Goal: Transaction & Acquisition: Download file/media

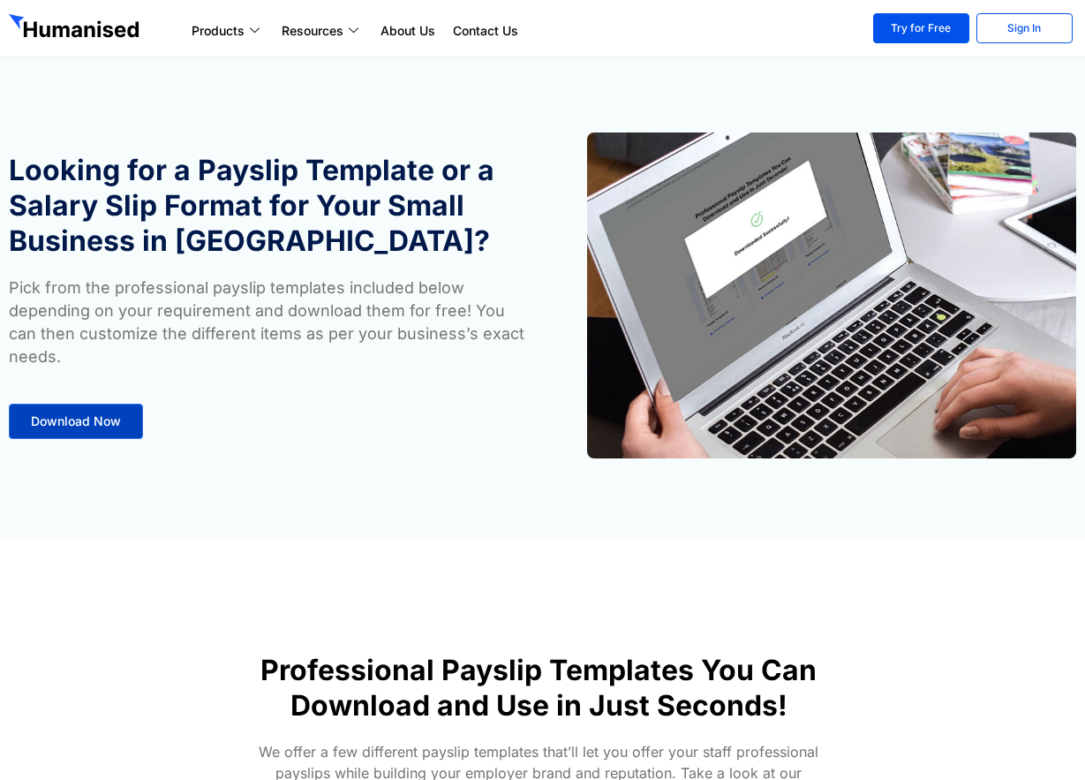
click at [115, 423] on span "Download Now" at bounding box center [76, 421] width 90 height 12
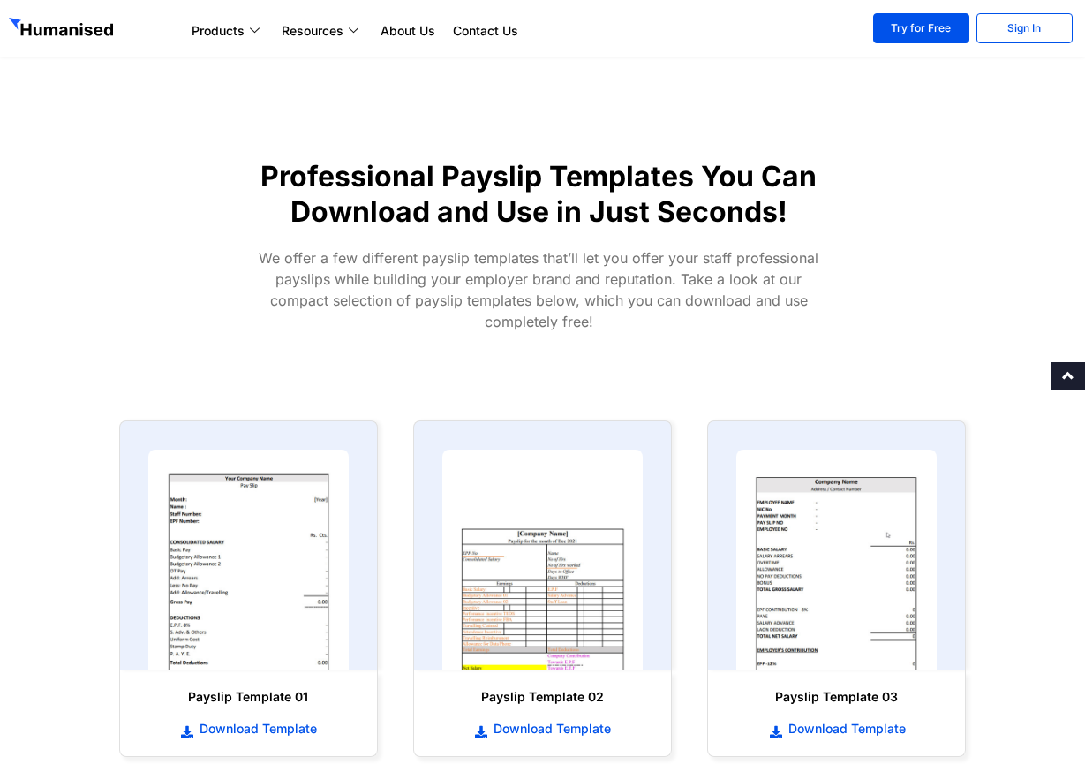
scroll to position [538, 0]
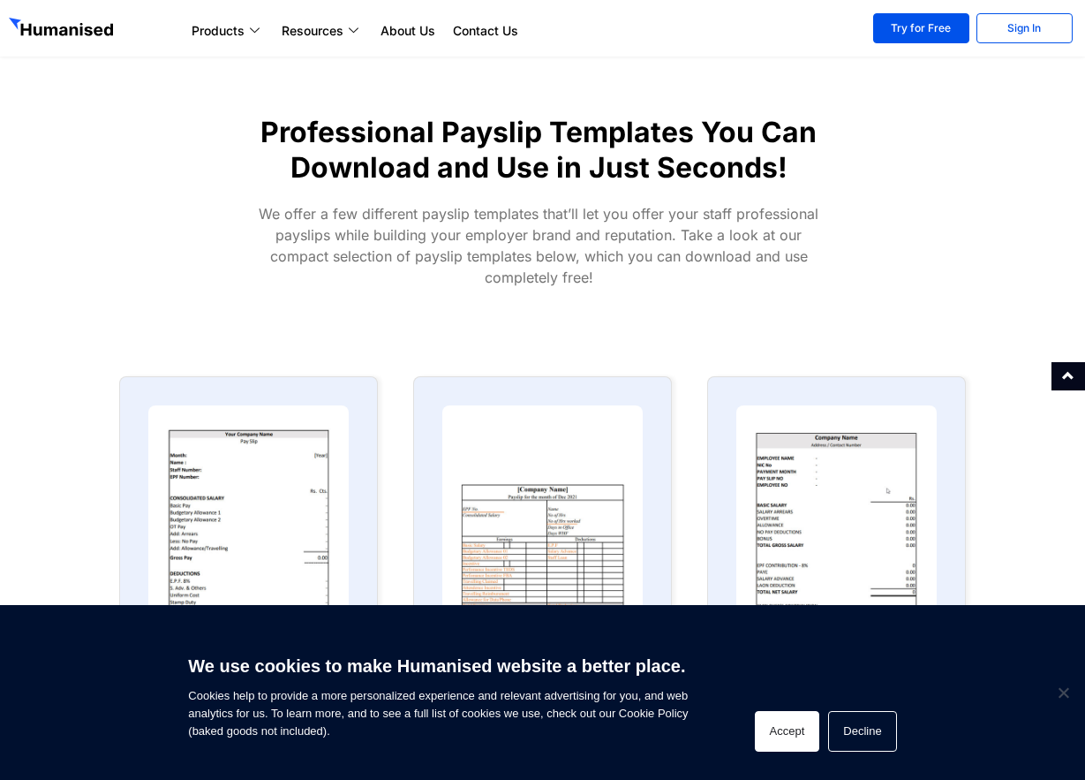
click at [802, 729] on button "Accept" at bounding box center [787, 731] width 65 height 41
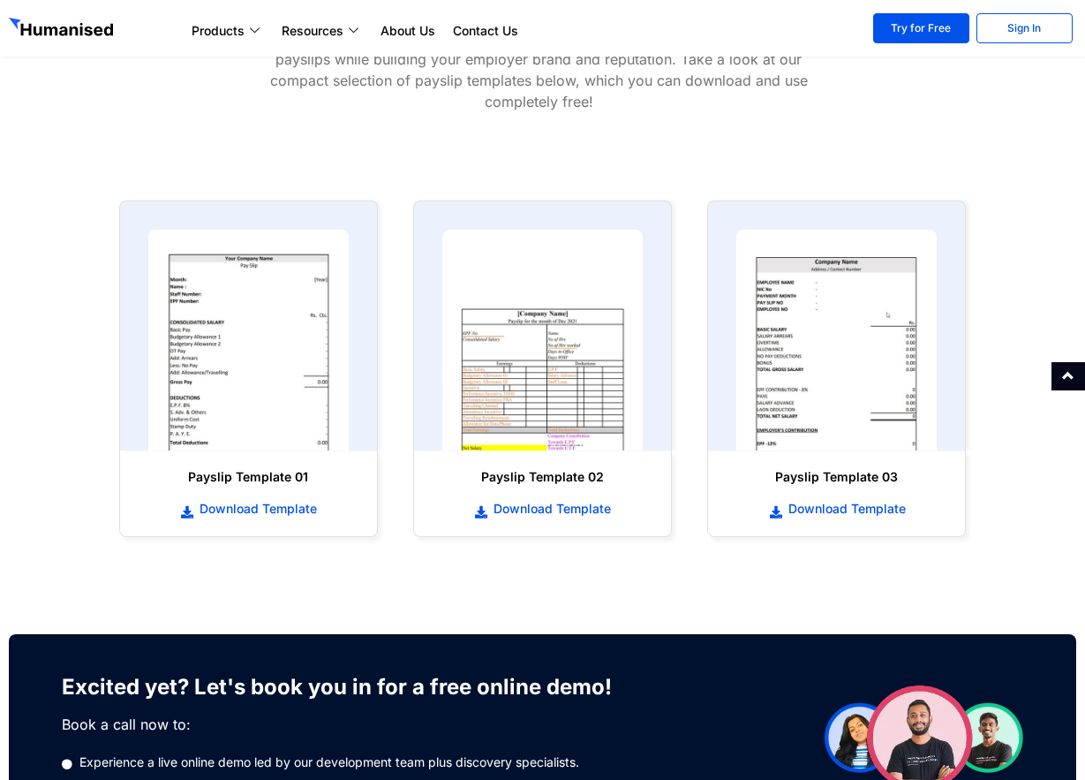
scroll to position [714, 0]
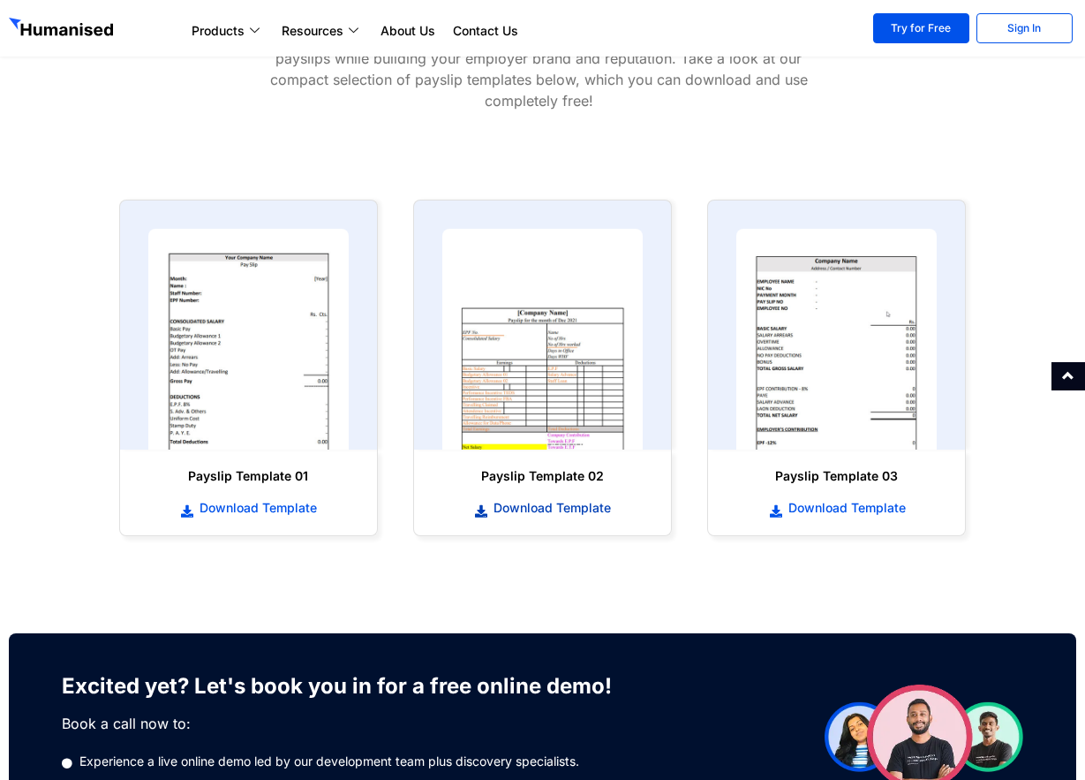
click at [544, 511] on span "Download Template" at bounding box center [550, 508] width 122 height 18
